Goal: Transaction & Acquisition: Book appointment/travel/reservation

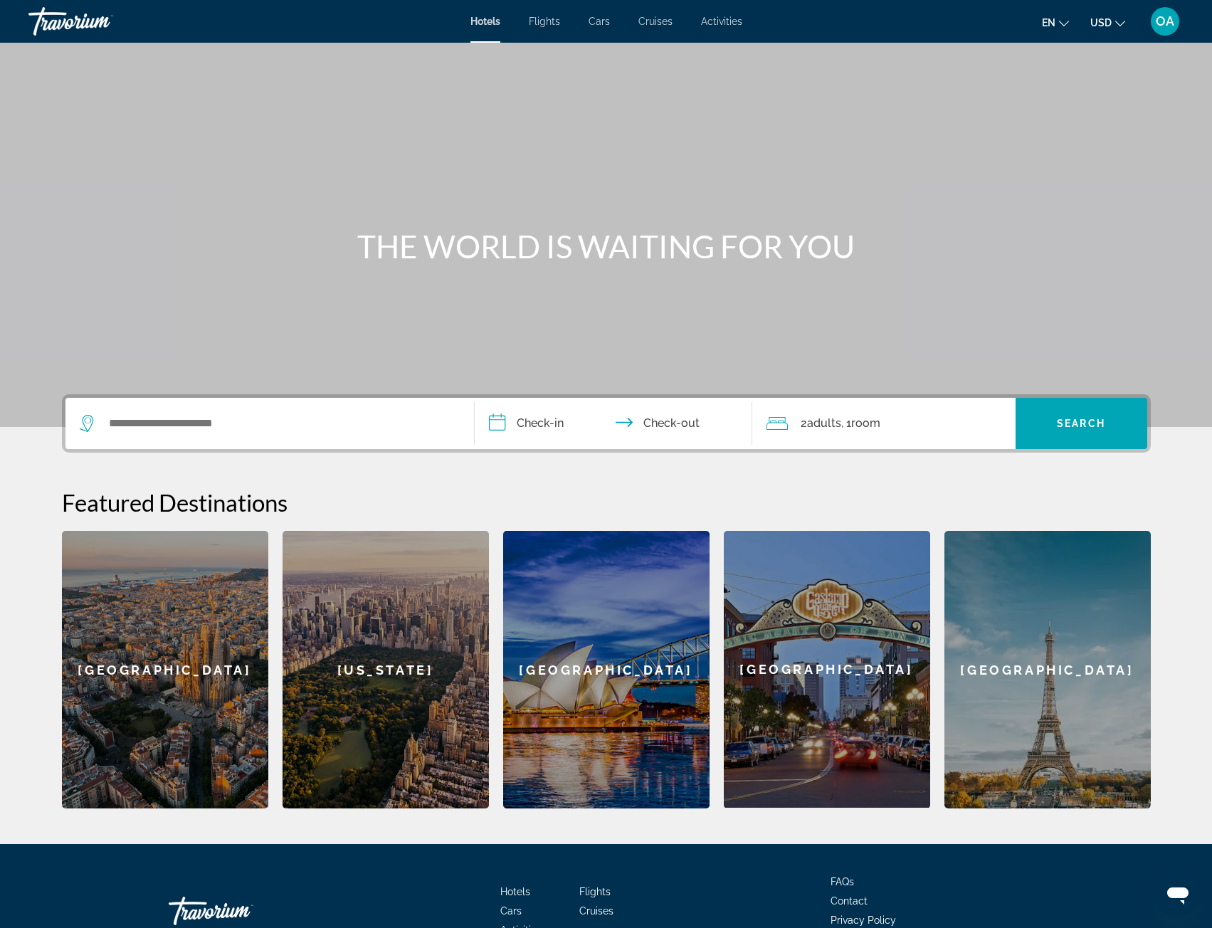
click at [335, 411] on div "Search widget" at bounding box center [270, 423] width 380 height 51
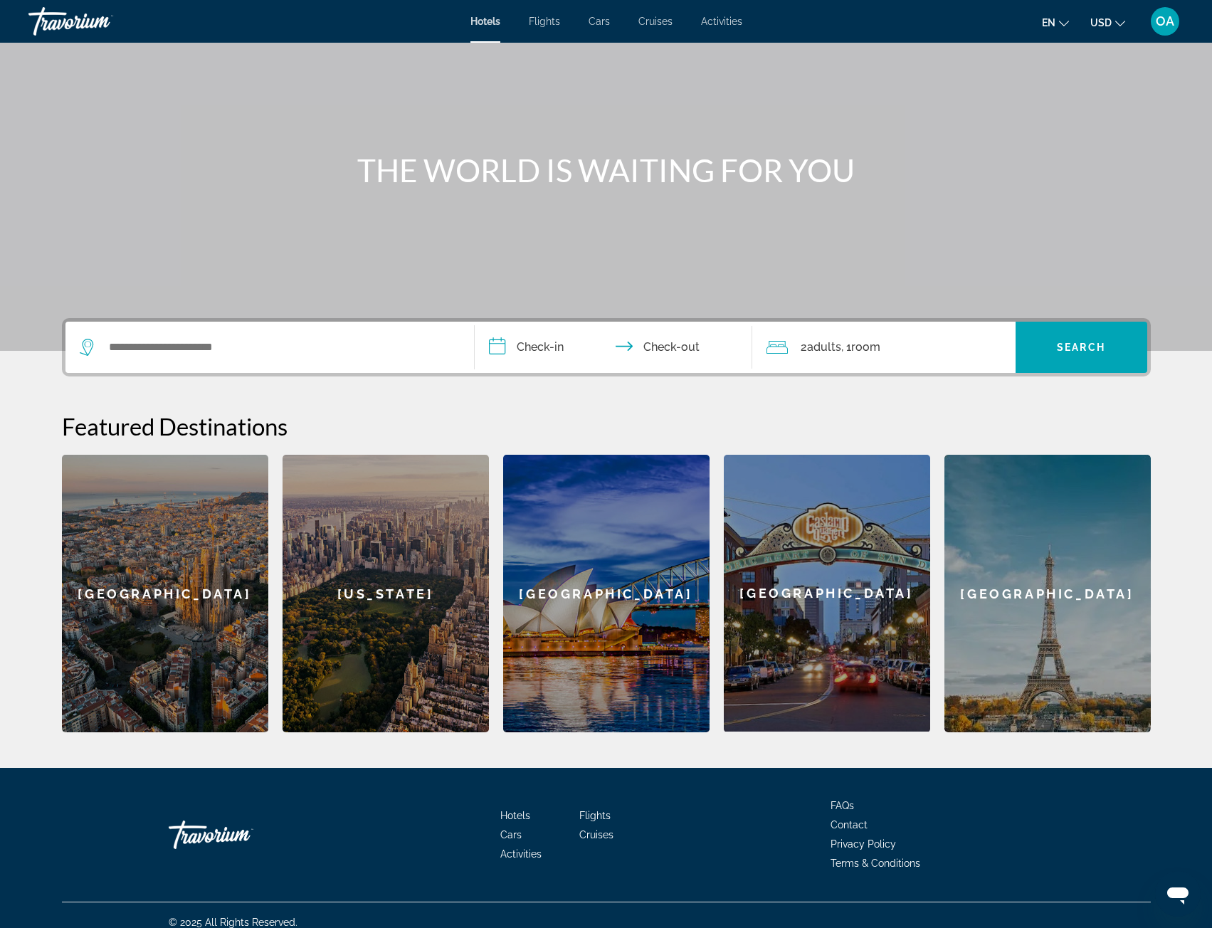
scroll to position [90, 0]
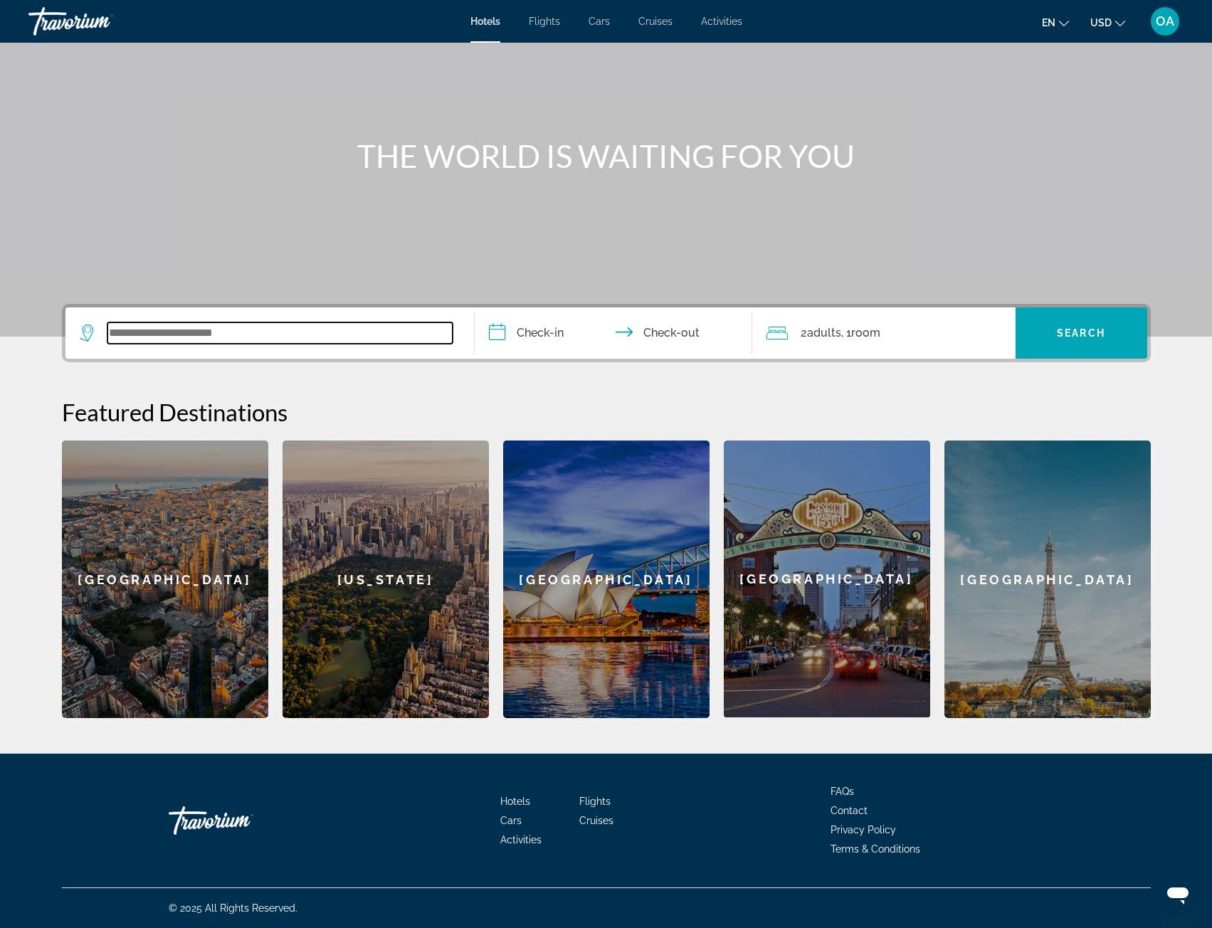
click at [377, 324] on input "Search widget" at bounding box center [279, 332] width 345 height 21
click at [553, 26] on span "Flights" at bounding box center [544, 21] width 31 height 11
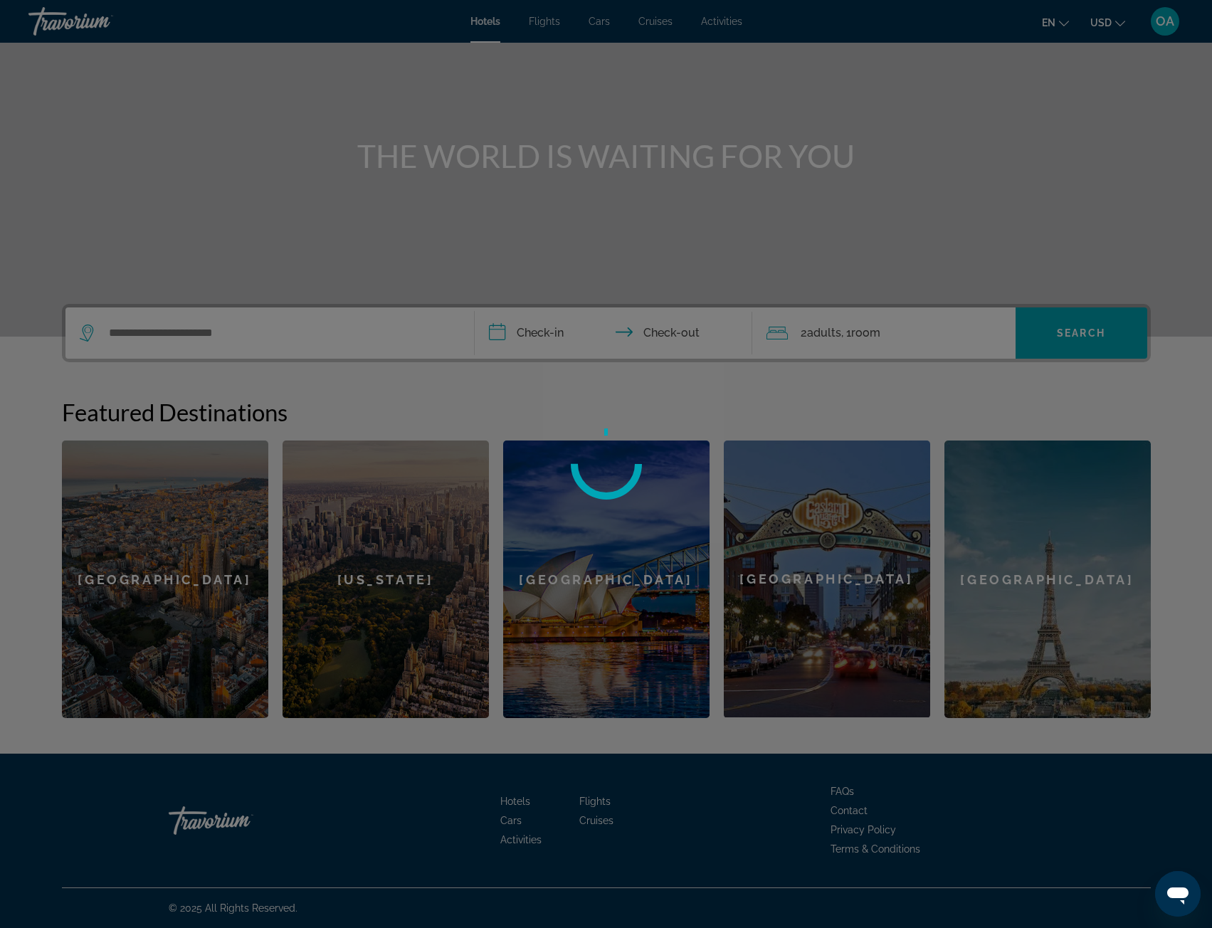
select select "*"
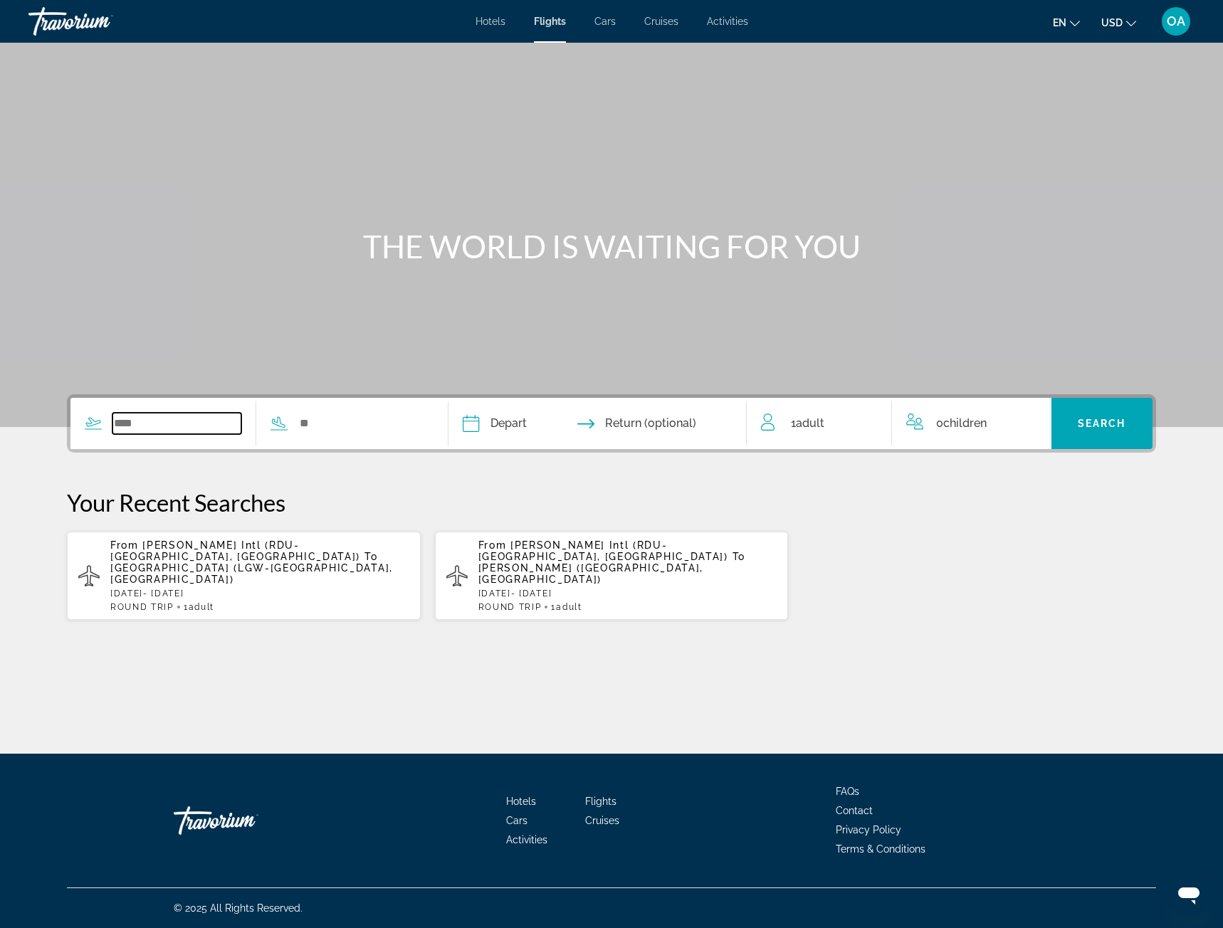
click at [223, 430] on input "Search widget" at bounding box center [176, 423] width 129 height 21
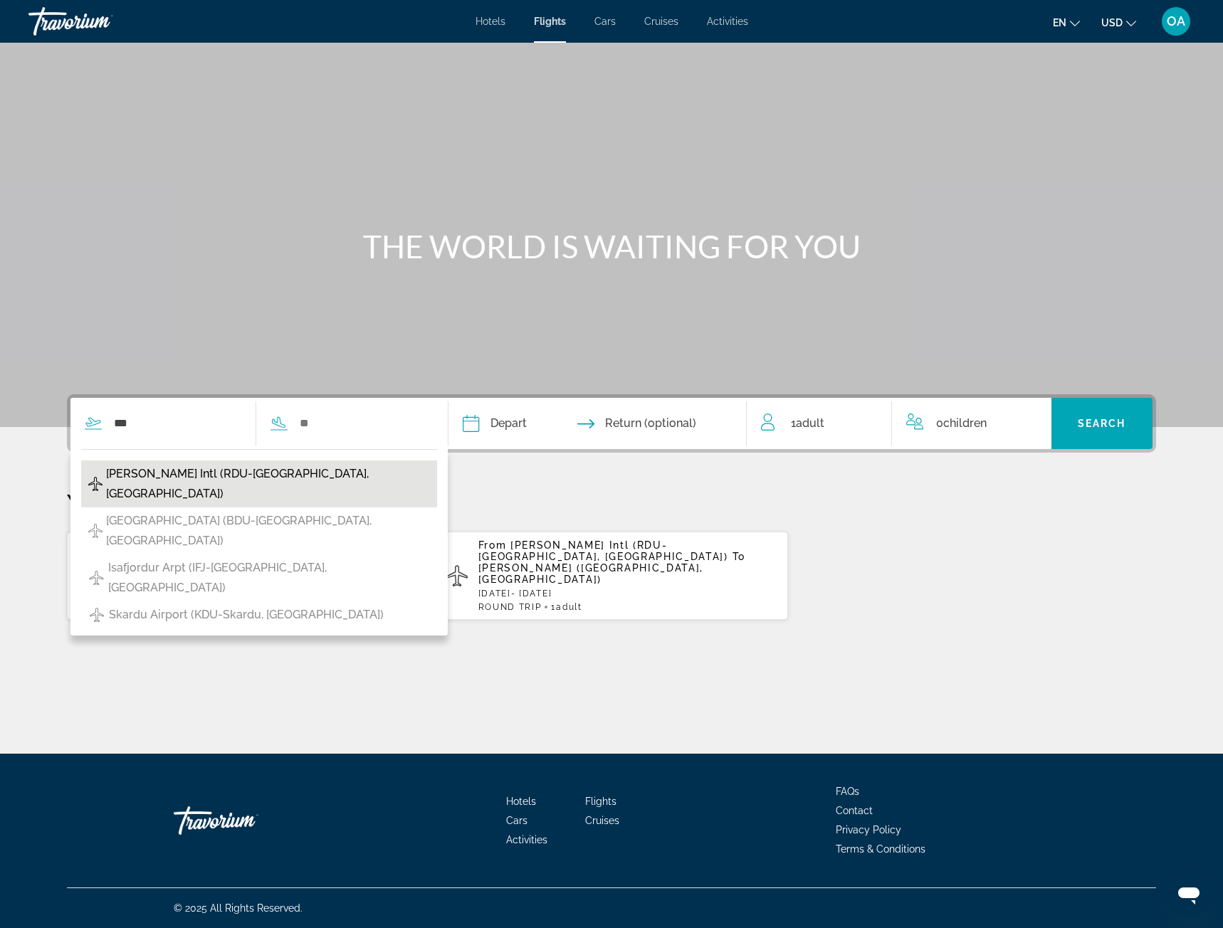
click at [154, 467] on span "[PERSON_NAME] Intl (RDU-[GEOGRAPHIC_DATA], [GEOGRAPHIC_DATA])" at bounding box center [268, 484] width 324 height 40
type input "**********"
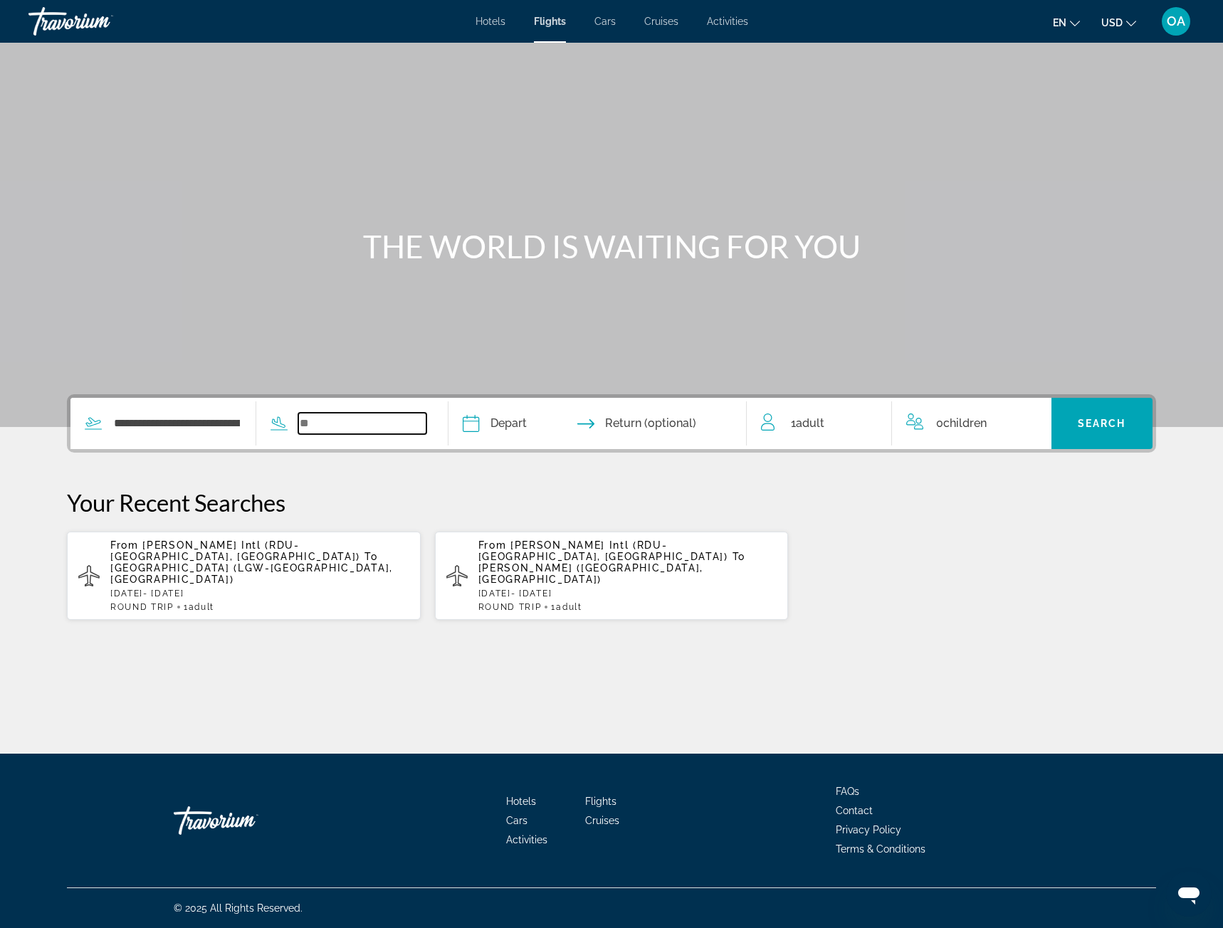
click at [341, 428] on input "Search widget" at bounding box center [362, 423] width 129 height 21
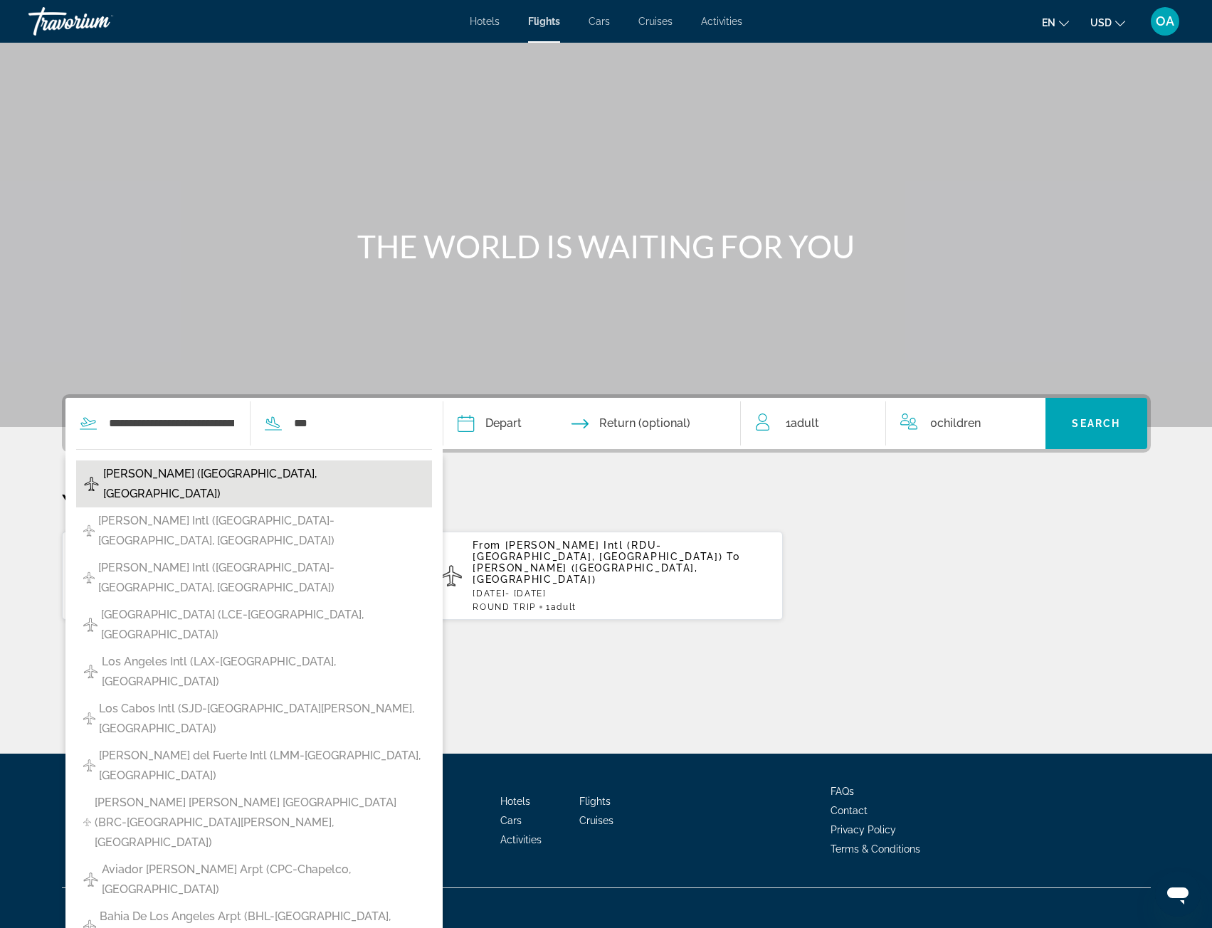
click at [281, 469] on span "[PERSON_NAME] ([GEOGRAPHIC_DATA], [GEOGRAPHIC_DATA])" at bounding box center [264, 484] width 322 height 40
type input "**********"
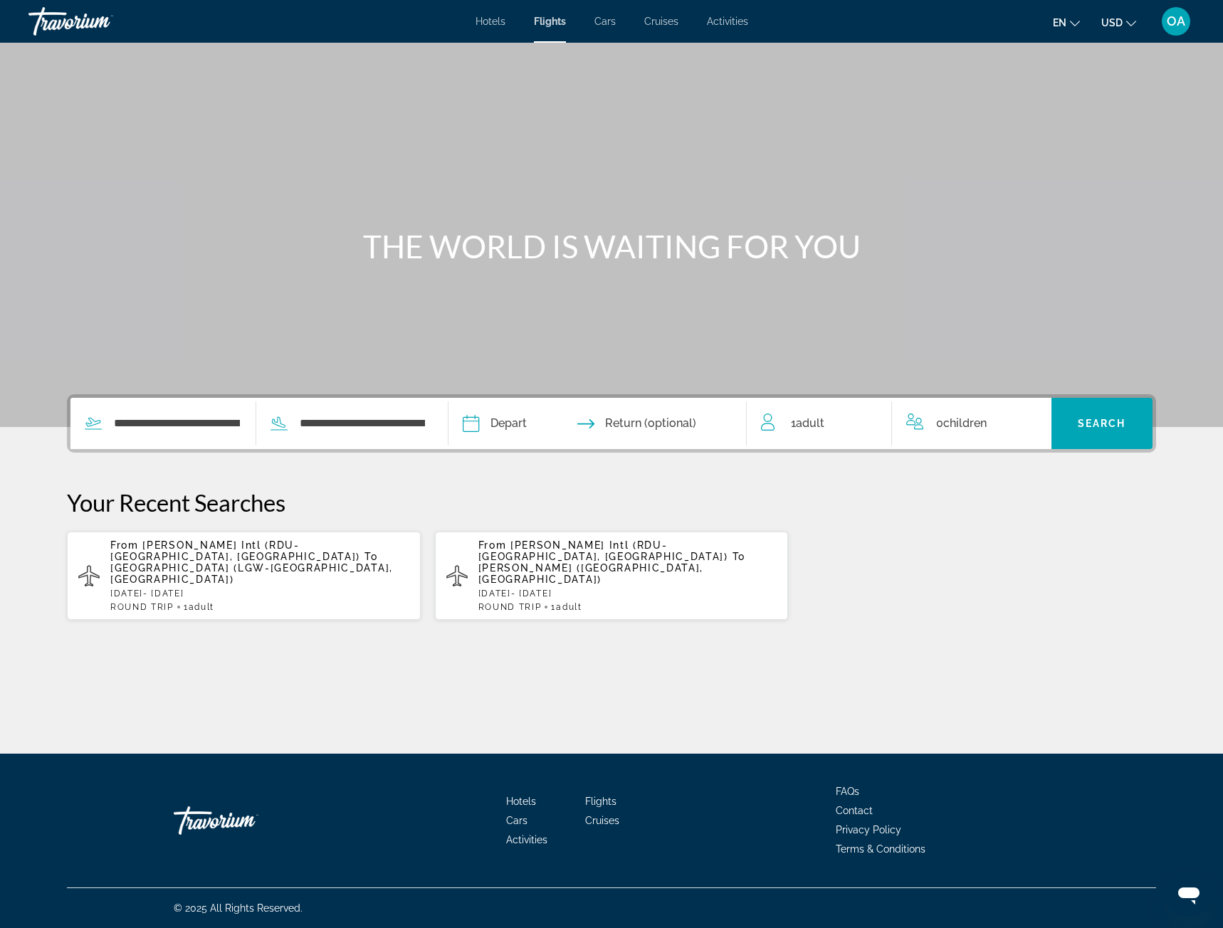
click at [520, 426] on input "Depart date" at bounding box center [532, 426] width 147 height 56
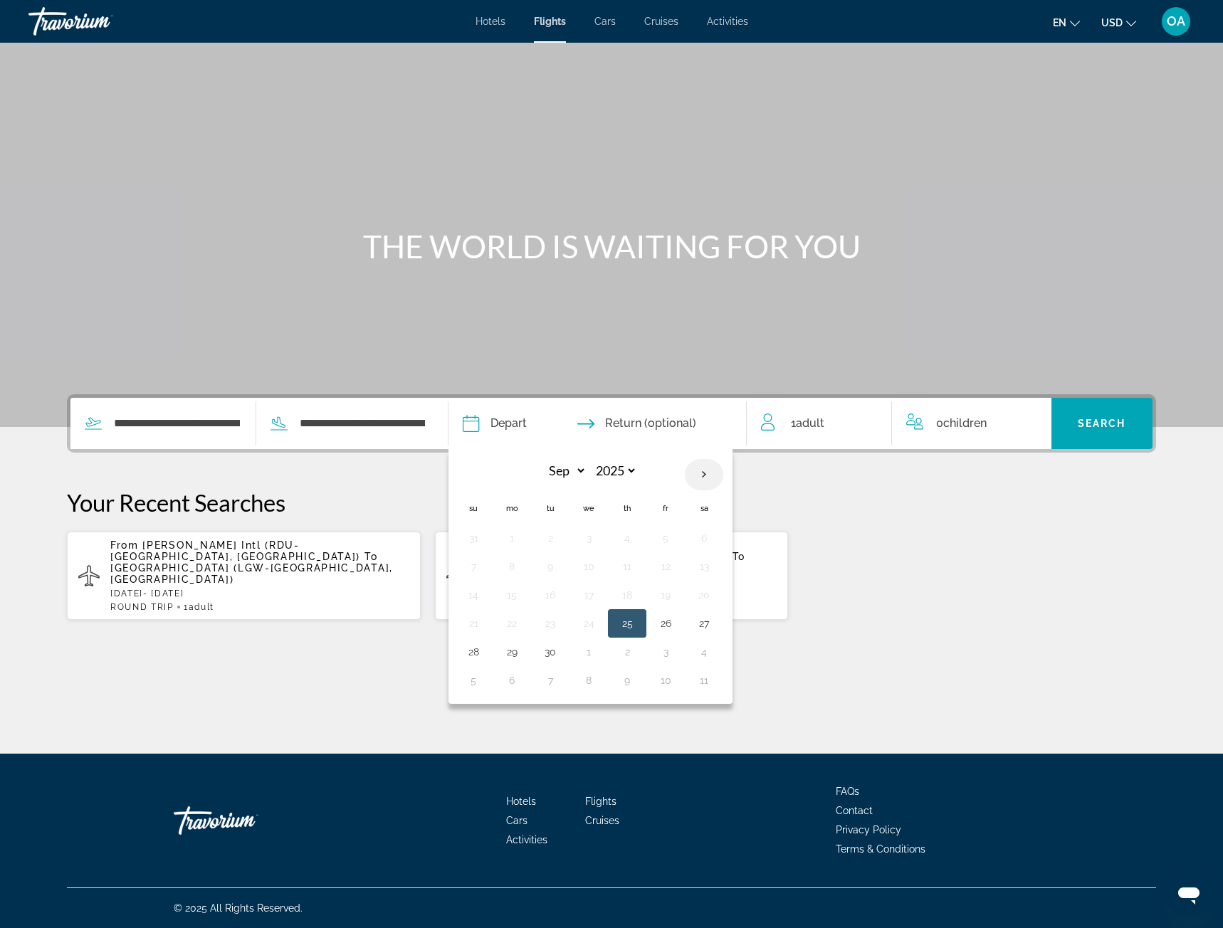
click at [714, 478] on th "Next month" at bounding box center [704, 474] width 38 height 31
select select "*"
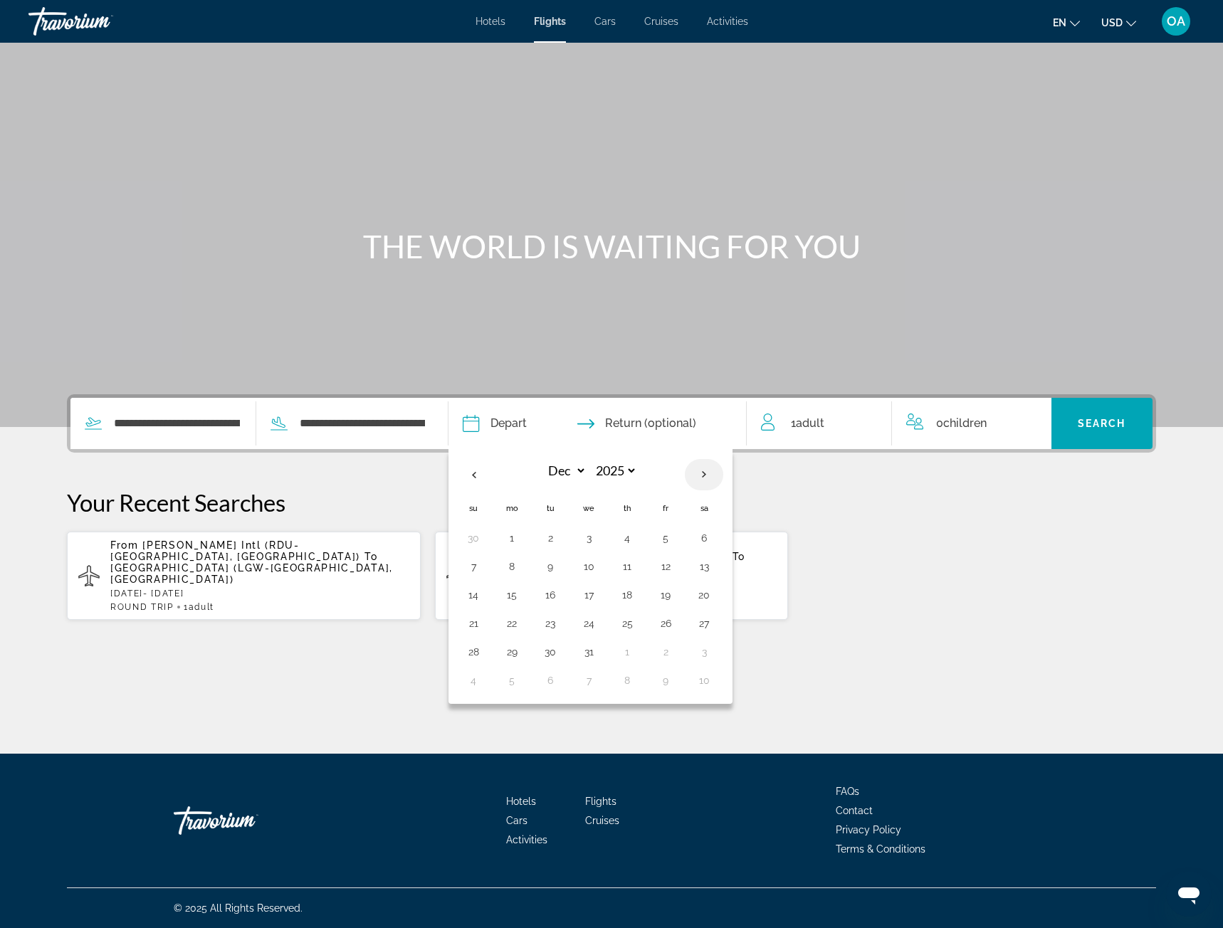
select select "****"
click at [468, 472] on th "Previous month" at bounding box center [473, 474] width 38 height 31
select select "**"
select select "****"
click at [510, 596] on button "15" at bounding box center [511, 595] width 23 height 20
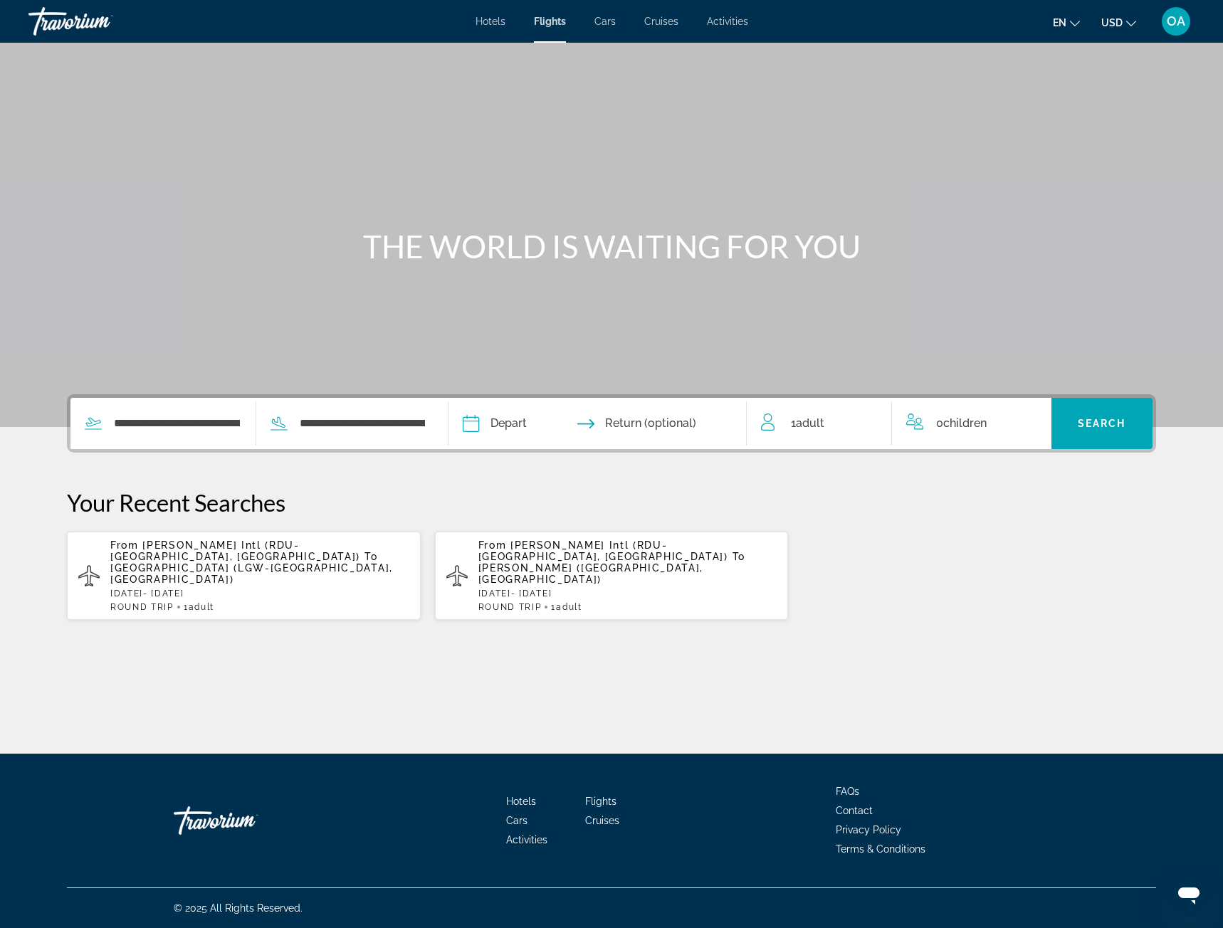
type input "**********"
click at [658, 414] on input "Return date" at bounding box center [678, 426] width 147 height 56
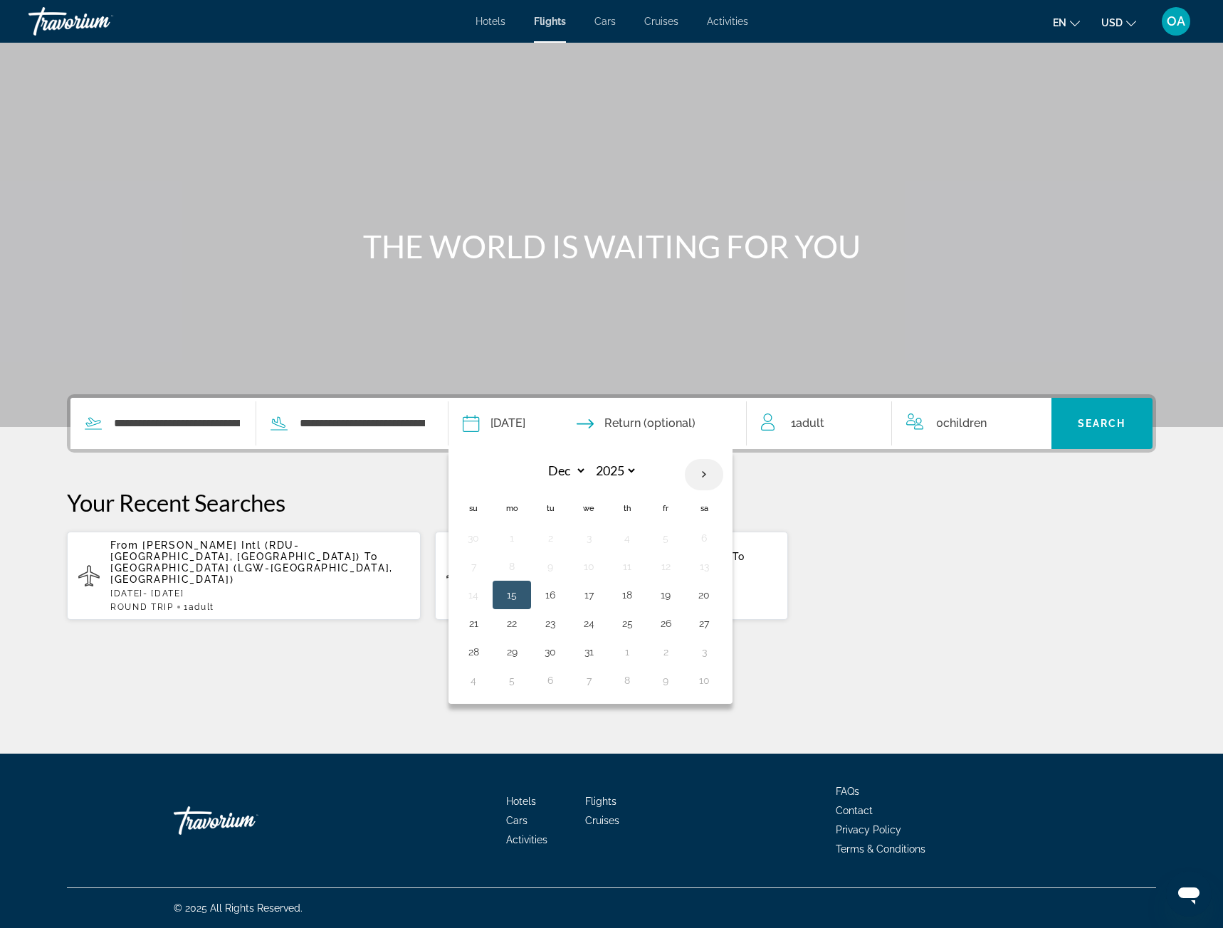
click at [707, 480] on th "Next month" at bounding box center [704, 474] width 38 height 31
select select "*"
select select "****"
click at [518, 571] on button "5" at bounding box center [511, 567] width 23 height 20
type input "**********"
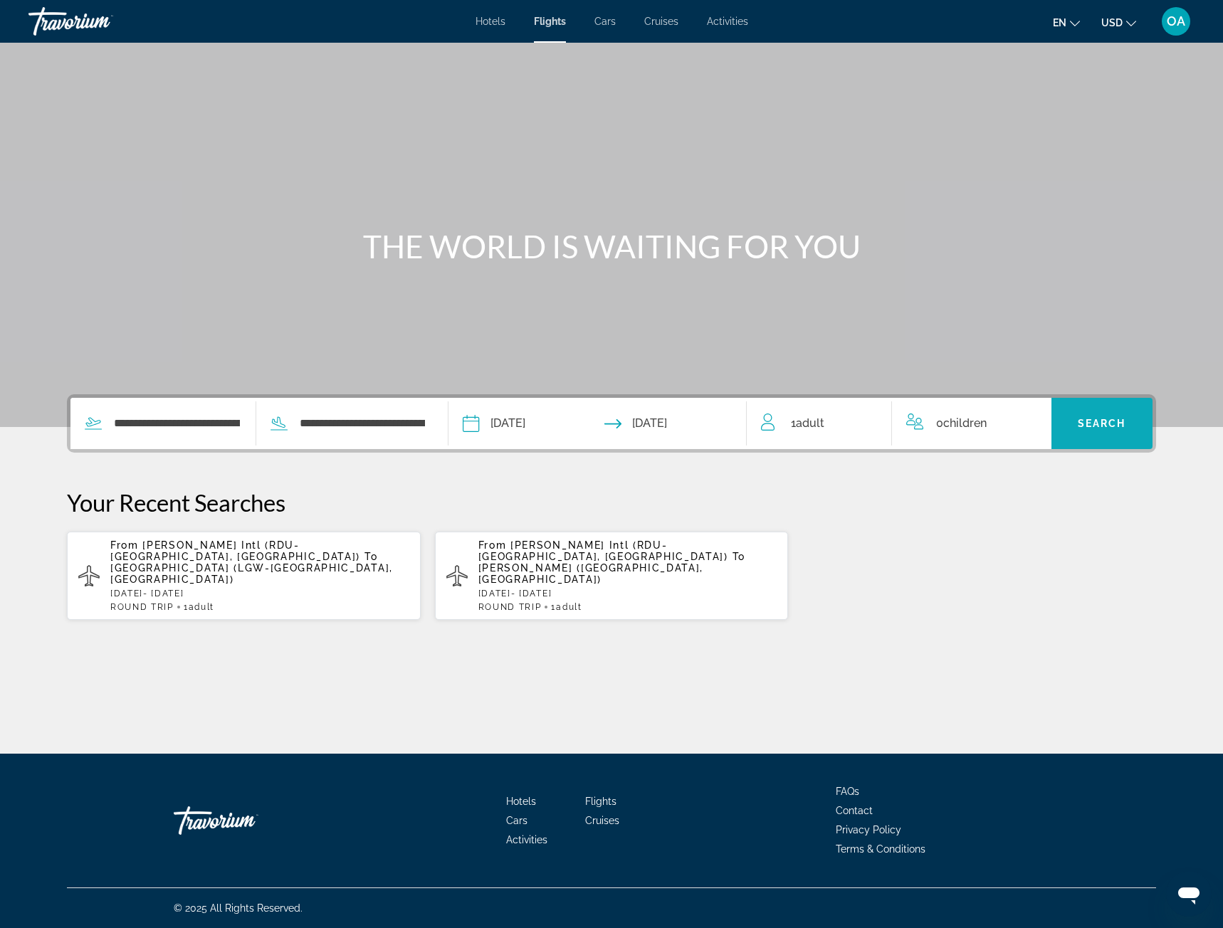
click at [1098, 426] on span "Search" at bounding box center [1102, 423] width 48 height 11
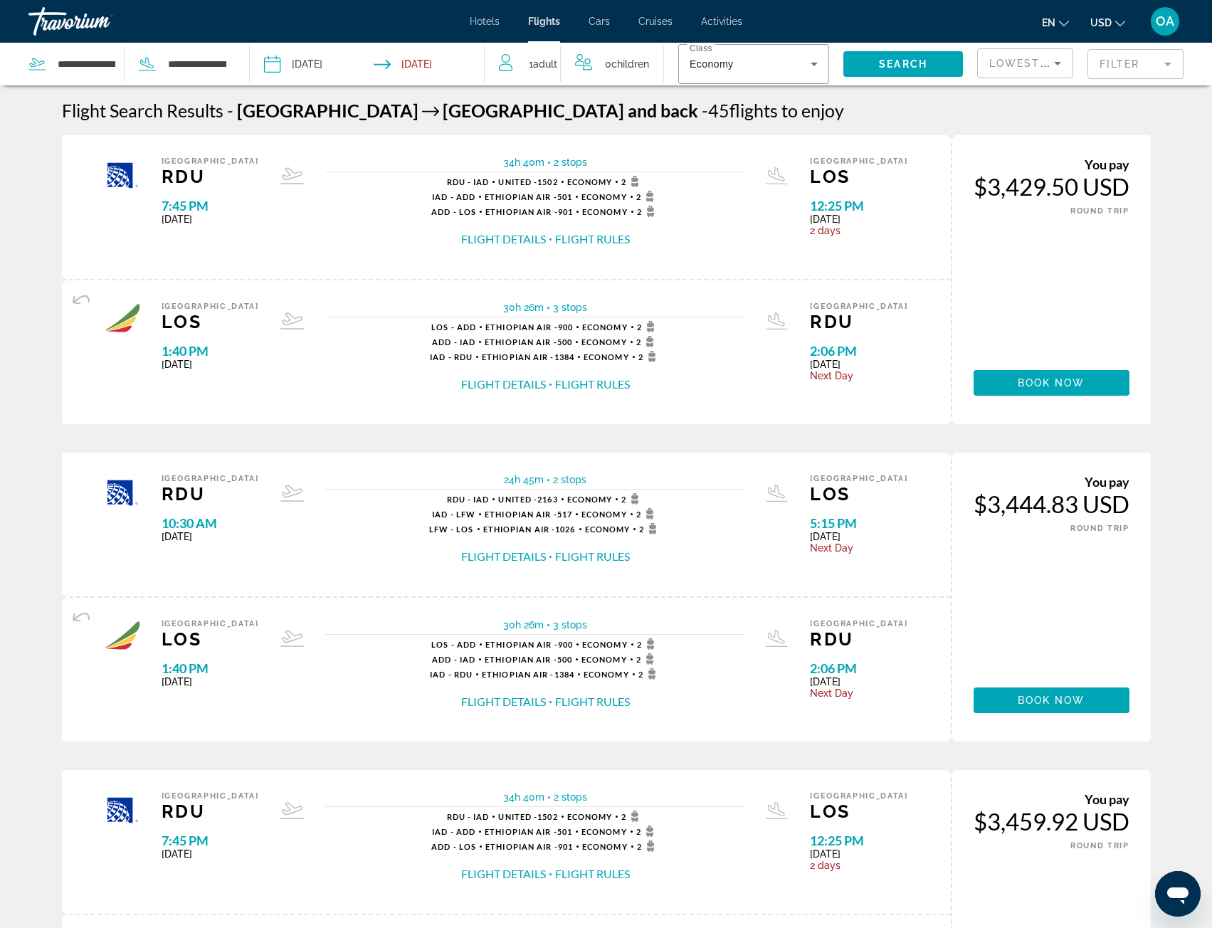
click at [1120, 48] on button "Filter" at bounding box center [1136, 63] width 96 height 31
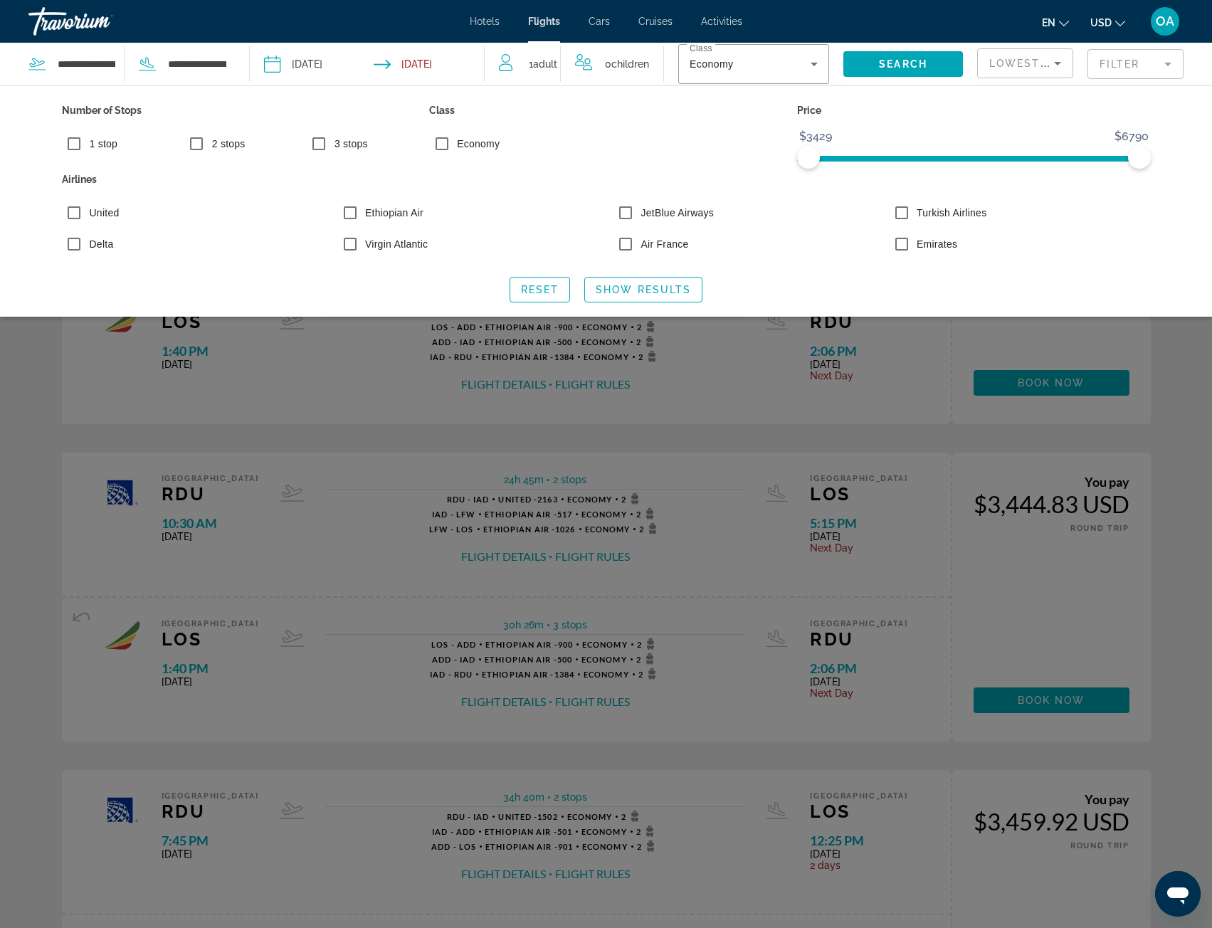
click at [1060, 65] on icon "Sort by" at bounding box center [1057, 63] width 17 height 17
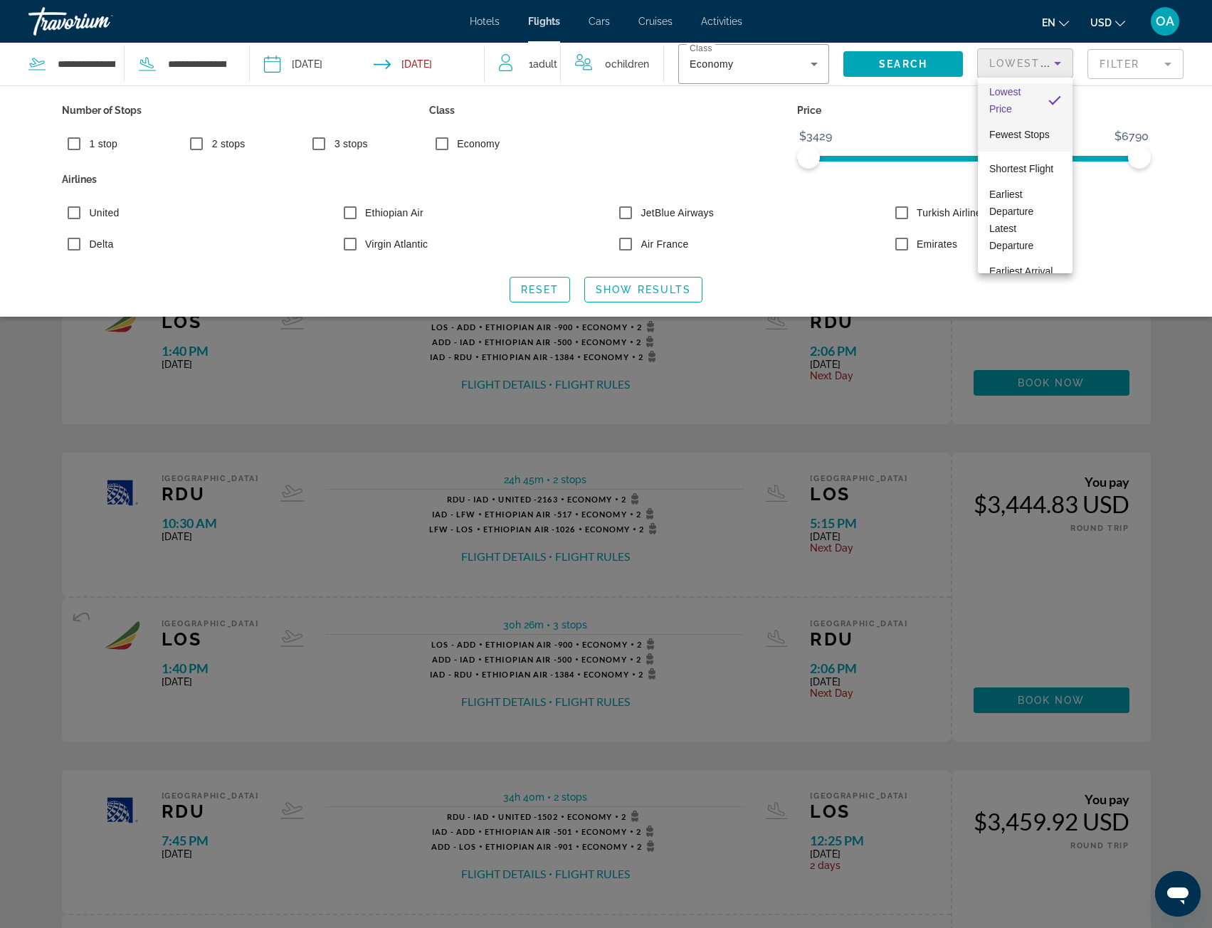
click at [1023, 129] on span "Fewest Stops" at bounding box center [1020, 134] width 61 height 11
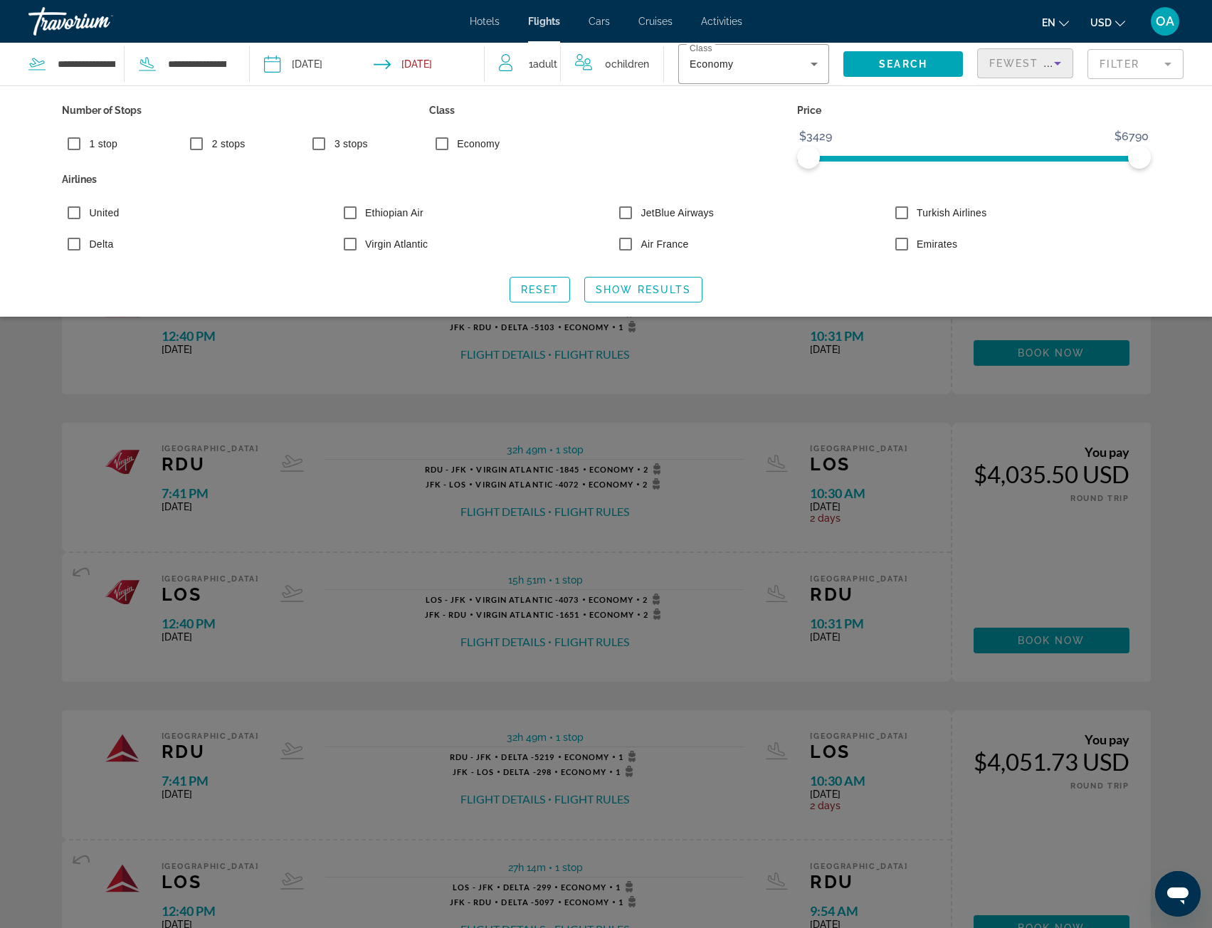
click at [1164, 344] on div "Search widget" at bounding box center [606, 567] width 1212 height 722
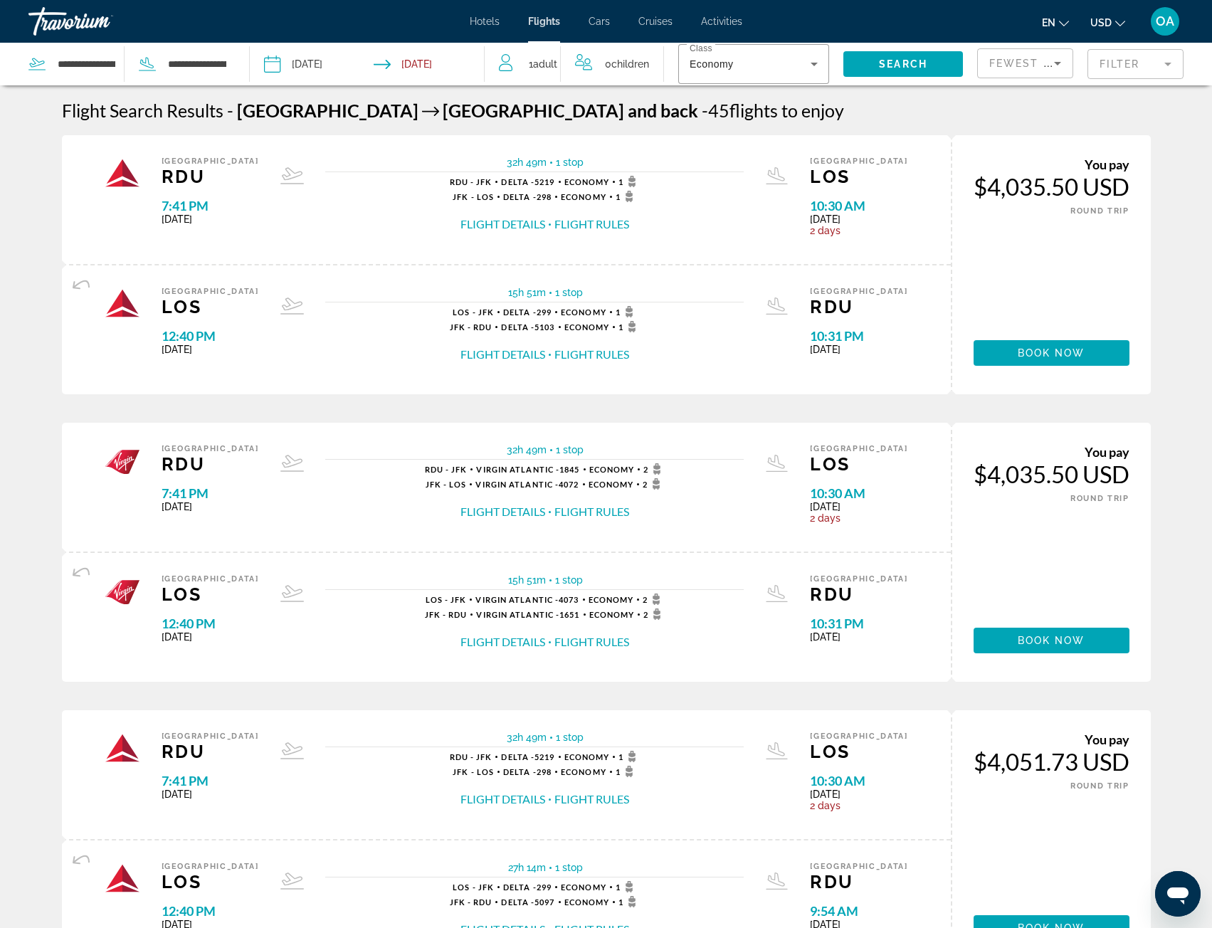
click at [1026, 70] on div "Fewest Stops" at bounding box center [1022, 63] width 65 height 17
click at [1017, 163] on span "Shortest Flight" at bounding box center [1022, 168] width 64 height 11
click at [1034, 75] on div "Shortest Flight" at bounding box center [1026, 69] width 72 height 40
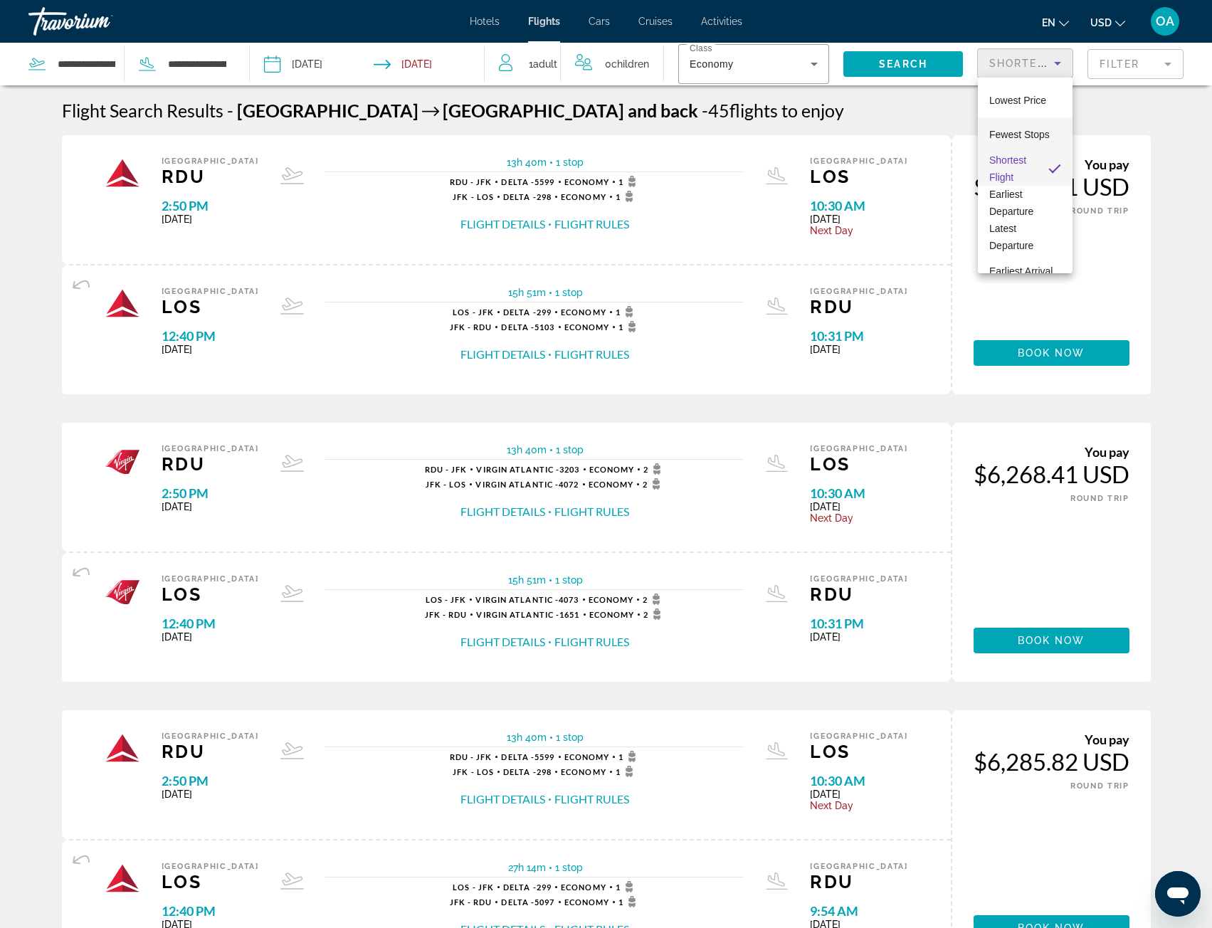
click at [1015, 137] on span "Fewest Stops" at bounding box center [1020, 134] width 61 height 11
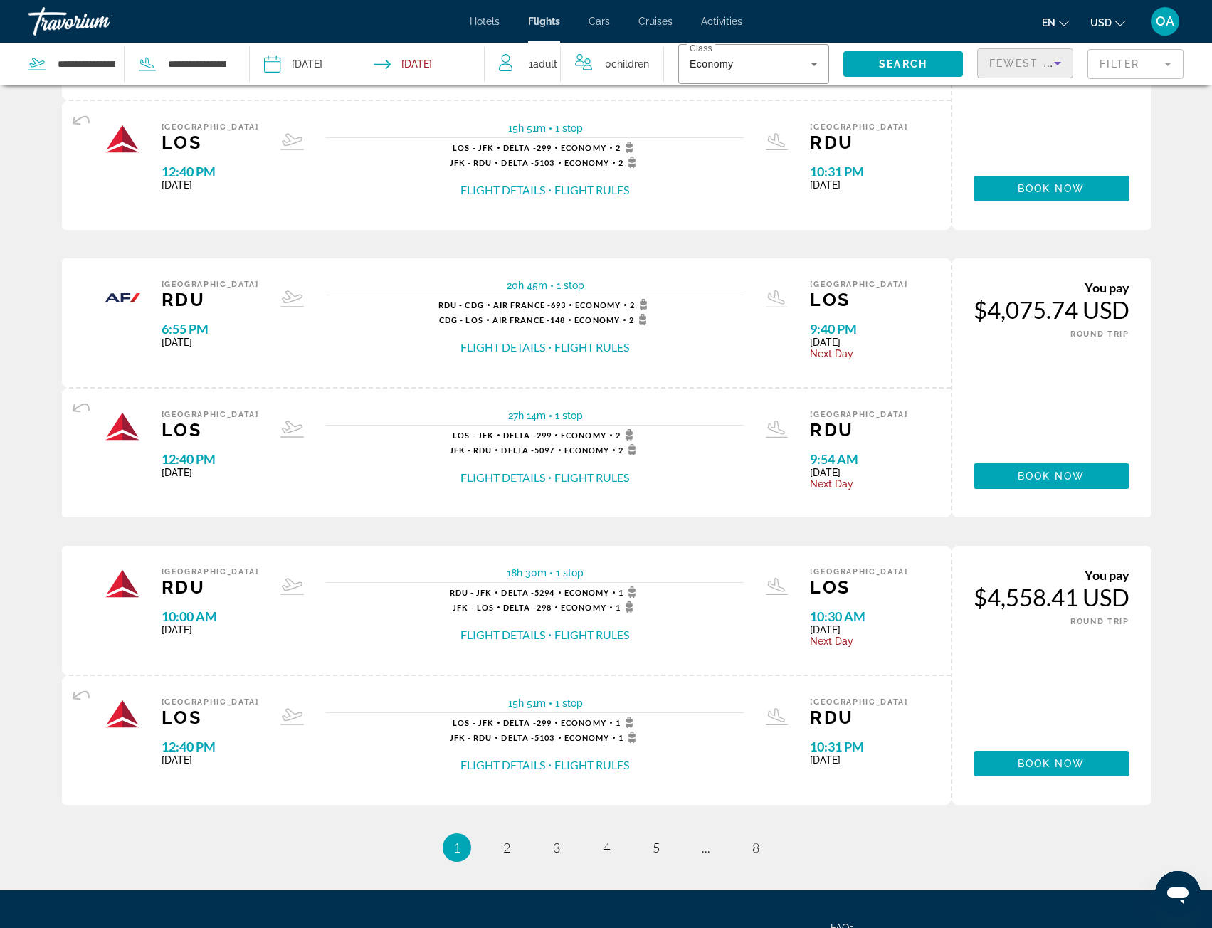
scroll to position [1164, 0]
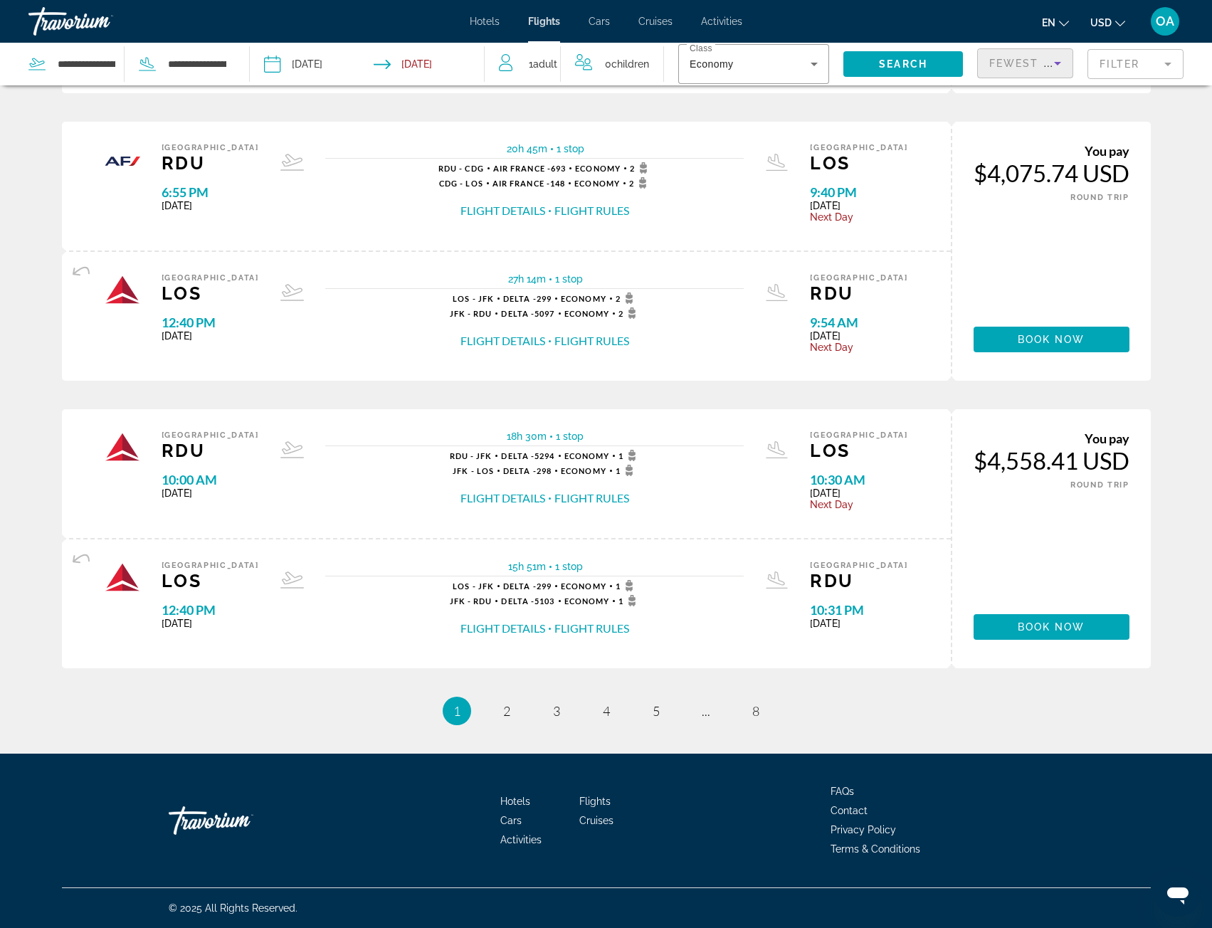
click at [1137, 61] on mat-form-field "Filter" at bounding box center [1136, 64] width 96 height 30
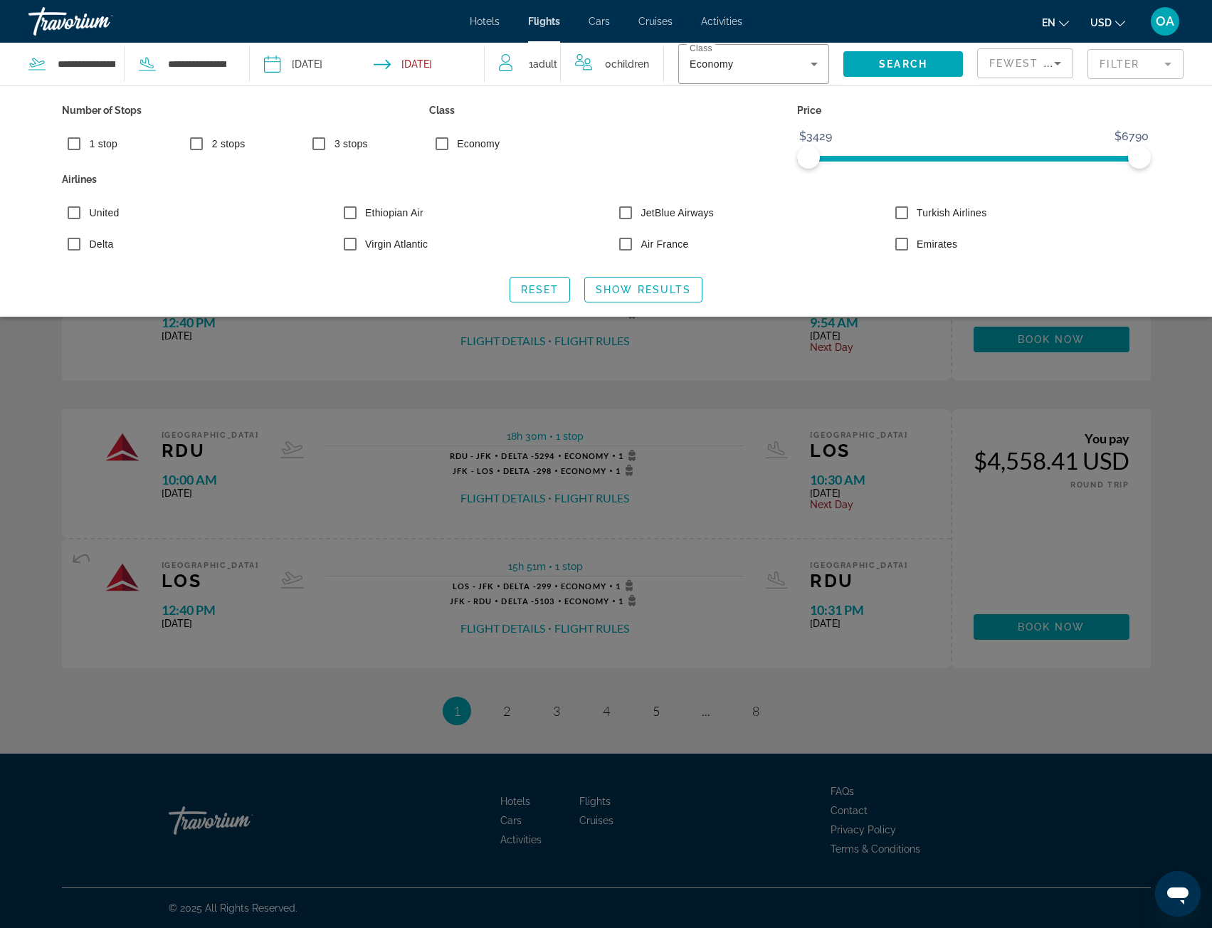
click at [964, 216] on label "Turkish Airlines" at bounding box center [950, 213] width 73 height 14
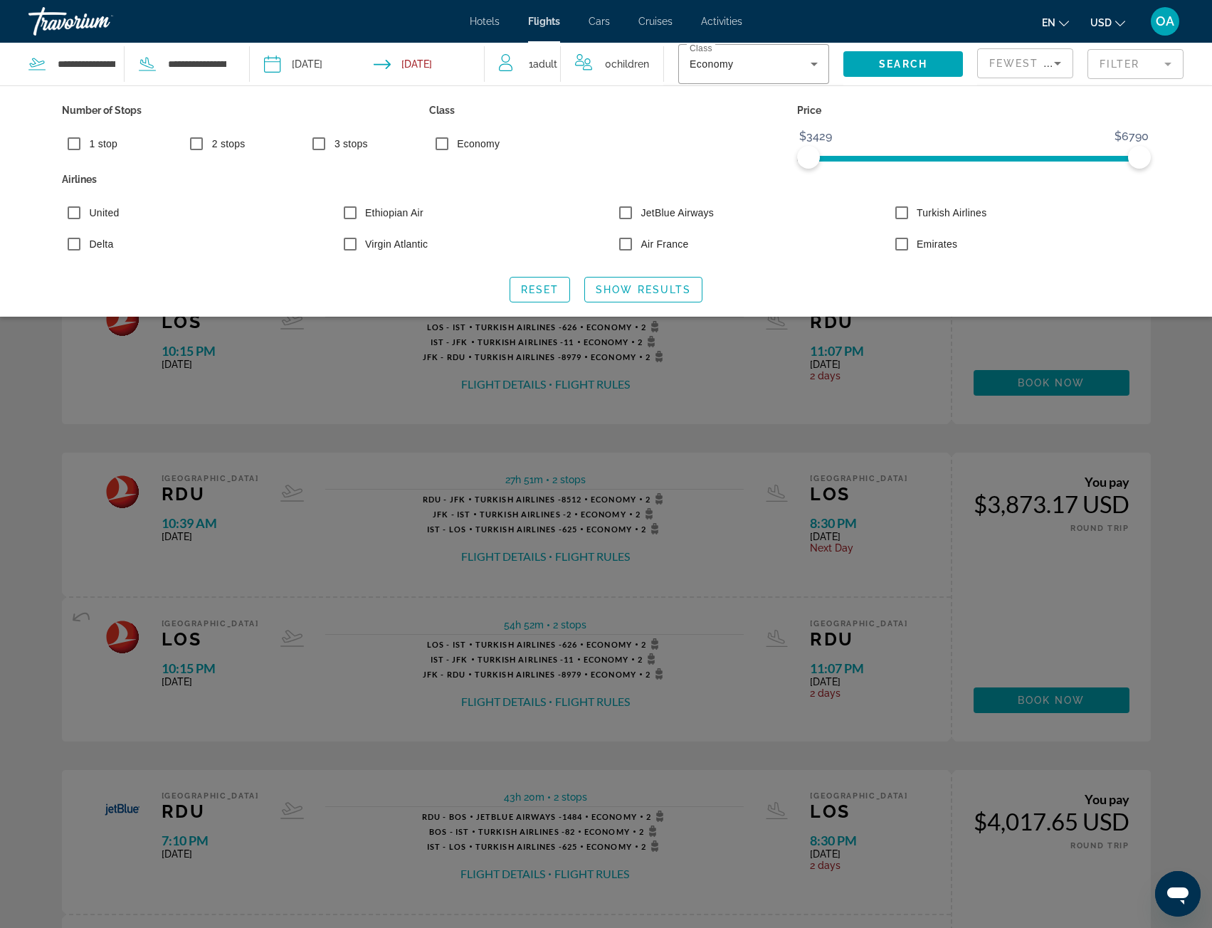
click at [1170, 429] on div "Search widget" at bounding box center [606, 567] width 1212 height 722
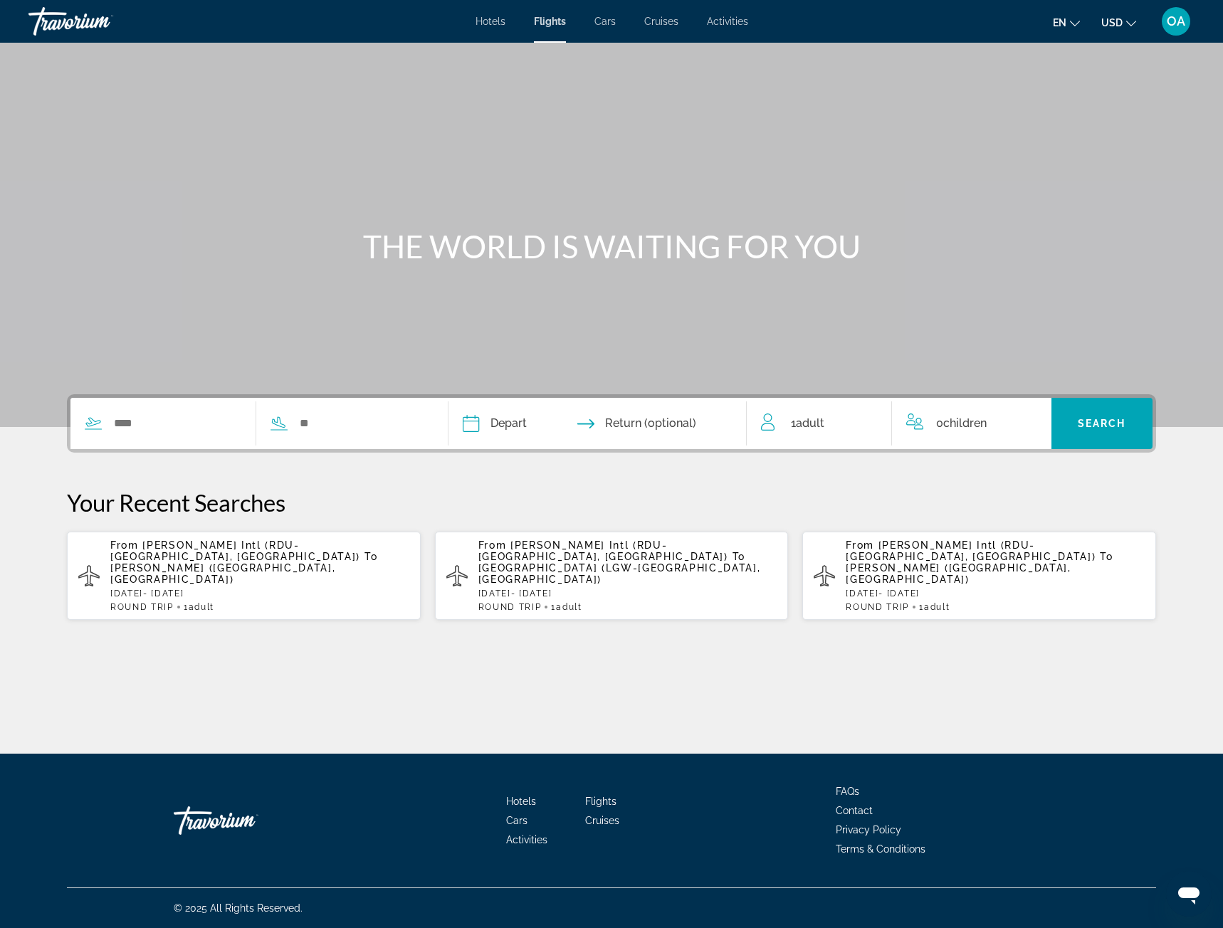
click at [604, 562] on span "[GEOGRAPHIC_DATA] (LGW-[GEOGRAPHIC_DATA], [GEOGRAPHIC_DATA])" at bounding box center [619, 573] width 283 height 23
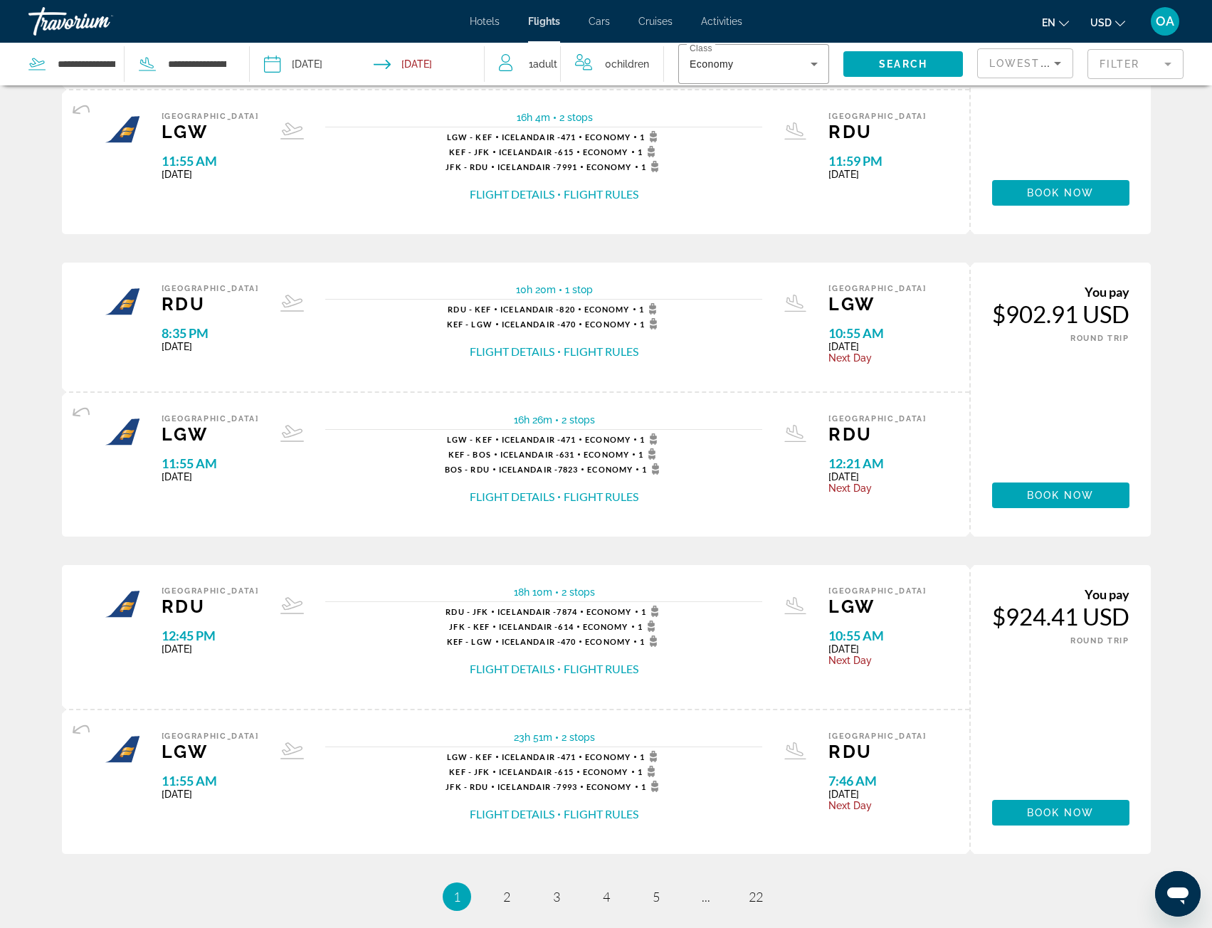
scroll to position [1254, 0]
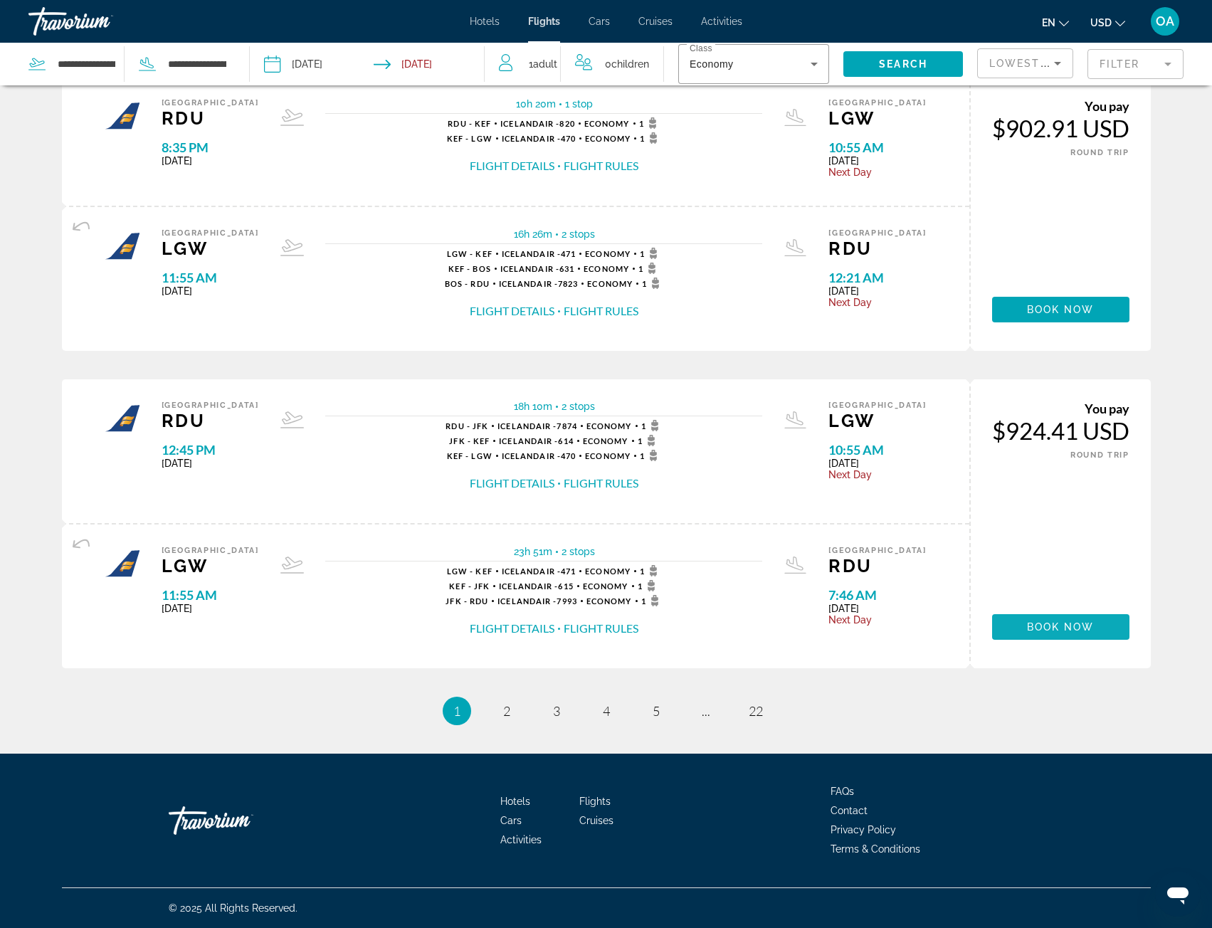
click at [1044, 619] on span "Main content" at bounding box center [1060, 627] width 137 height 34
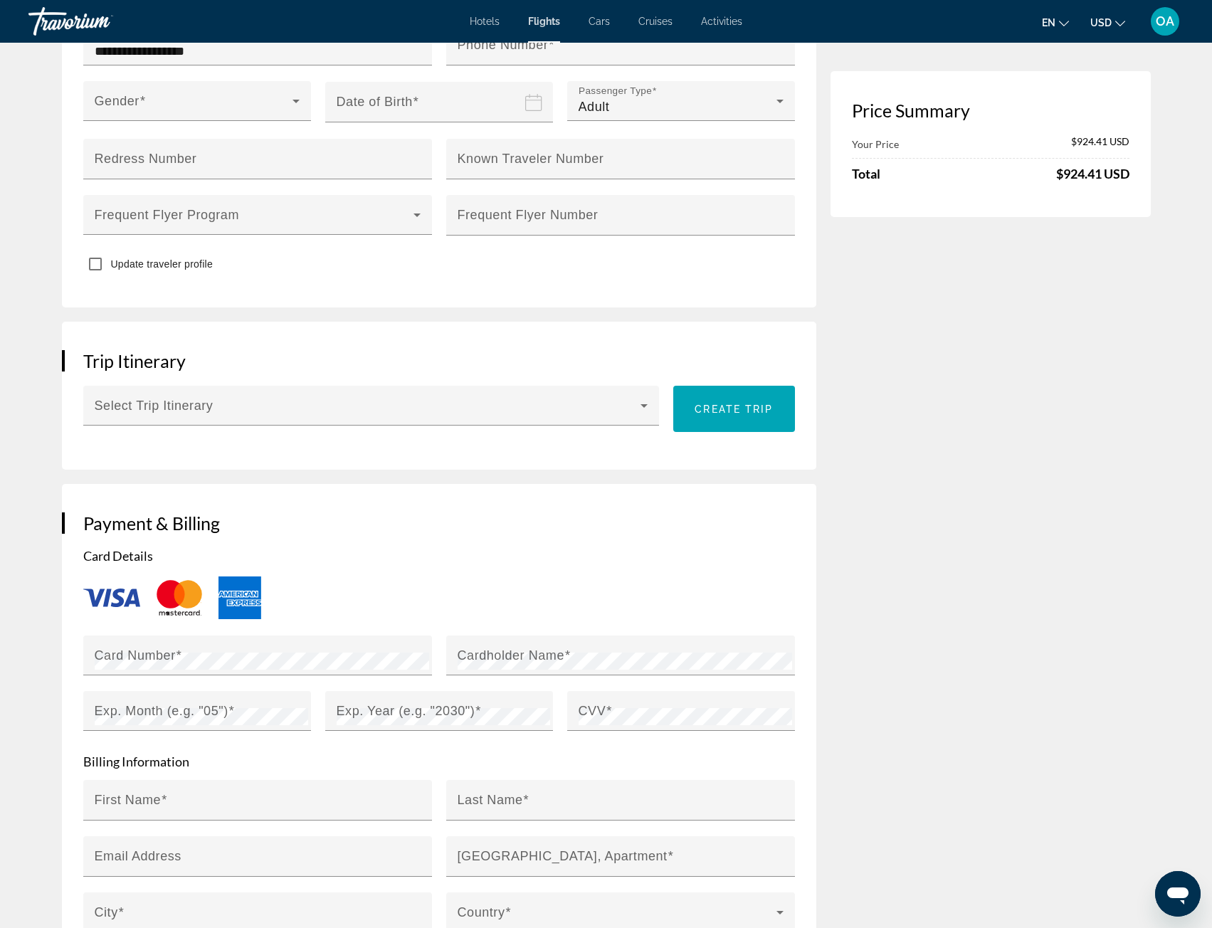
scroll to position [214, 0]
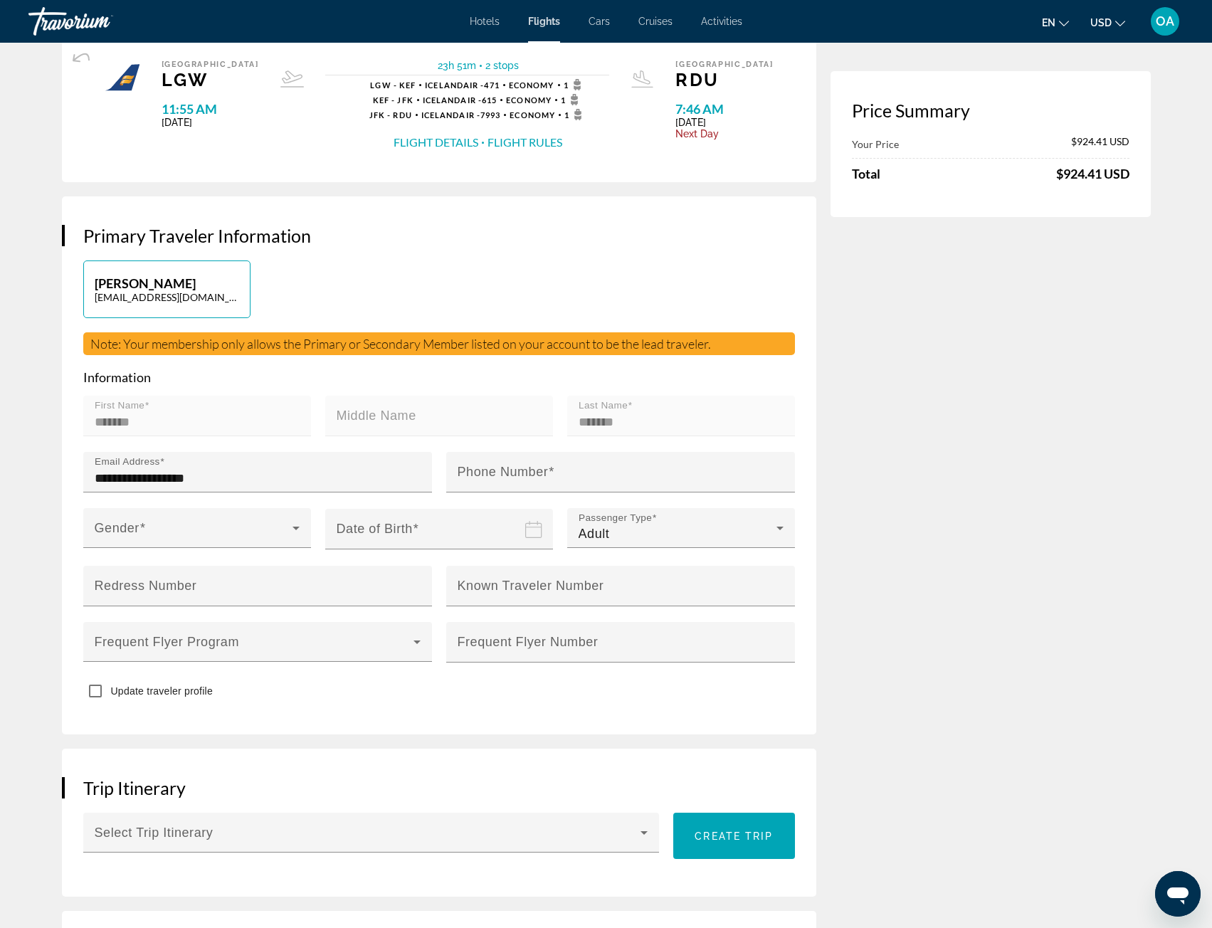
click at [445, 143] on button "Flight Details" at bounding box center [436, 143] width 85 height 16
